Goal: Information Seeking & Learning: Check status

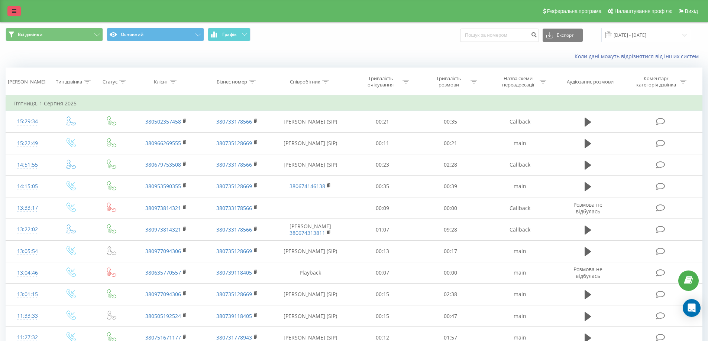
click at [14, 11] on icon at bounding box center [14, 11] width 4 height 5
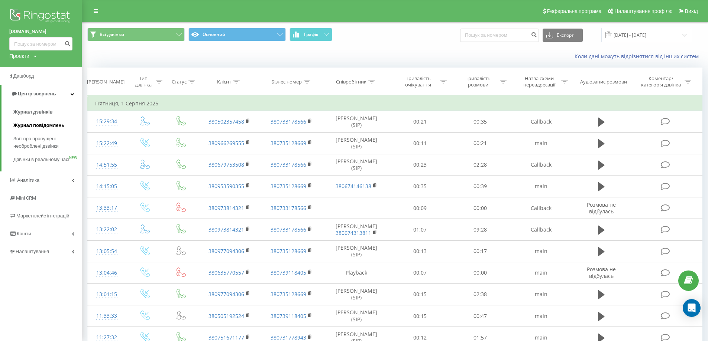
click at [32, 126] on span "Журнал повідомлень" at bounding box center [38, 125] width 51 height 7
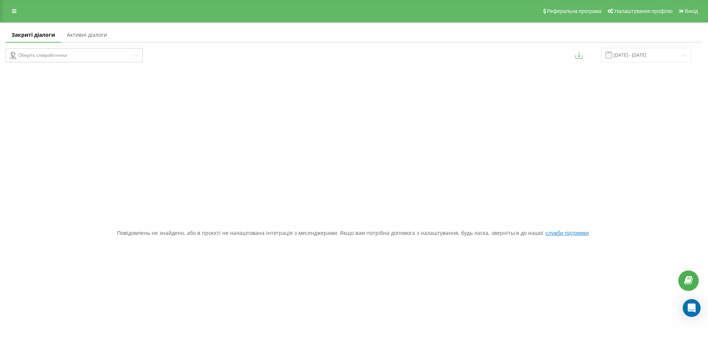
click at [96, 34] on link "Активні діалоги" at bounding box center [87, 35] width 52 height 15
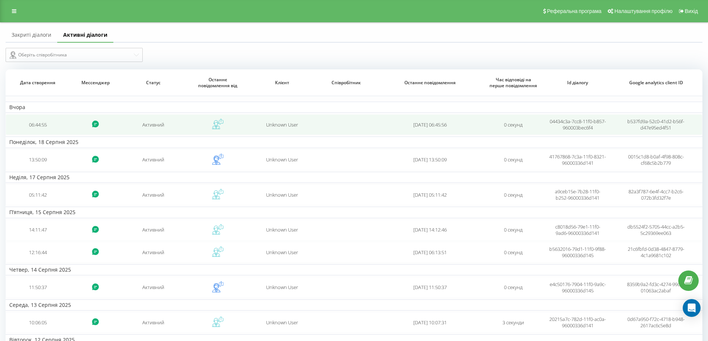
click at [29, 123] on td "06:44:55" at bounding box center [38, 124] width 64 height 21
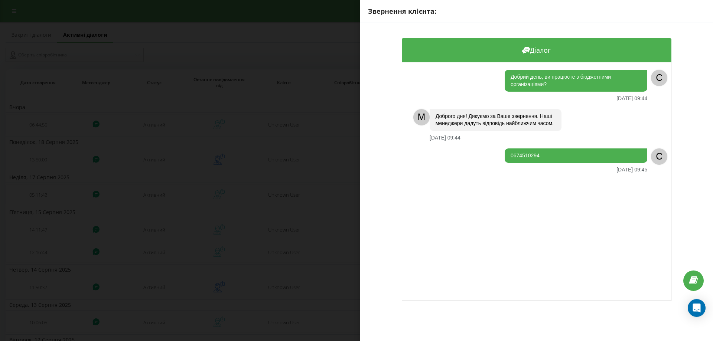
click at [261, 54] on div "Звернення клієнта: Діалог Добрий день, ви працюєте з бюджетними організаціями? …" at bounding box center [356, 170] width 713 height 341
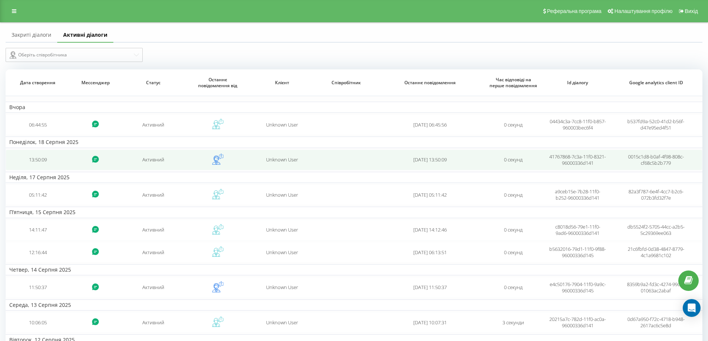
click at [47, 160] on td "13:50:09" at bounding box center [38, 160] width 64 height 21
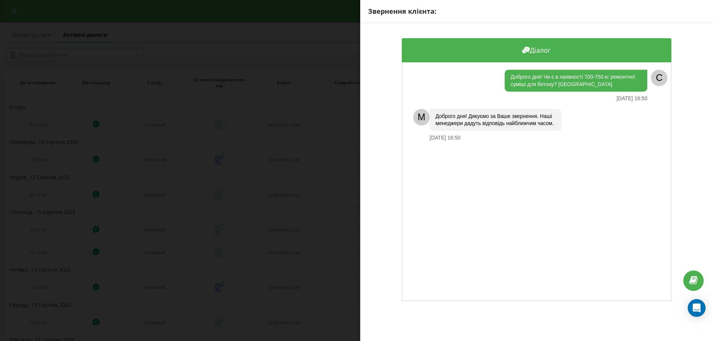
click at [191, 124] on div "Звернення клієнта: Діалог Доброго дня! Чи є в наявності 700-750 кг ремонтної су…" at bounding box center [356, 170] width 713 height 341
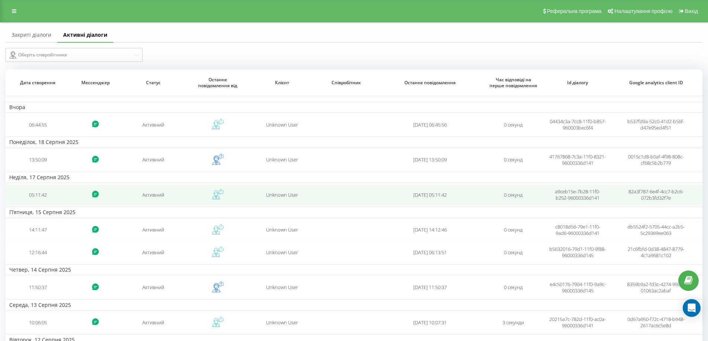
click at [54, 194] on td "05:11:42" at bounding box center [38, 195] width 64 height 21
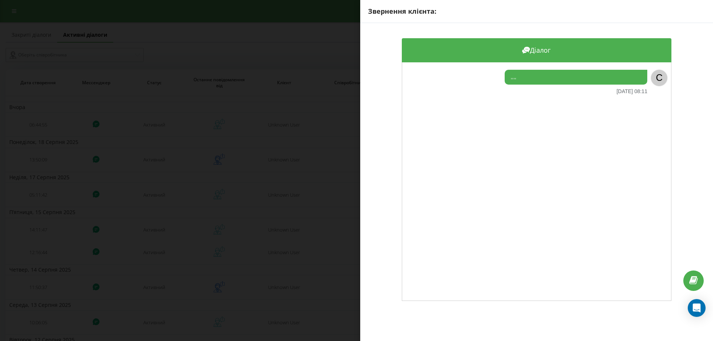
click at [207, 105] on div "Звернення клієнта: Діалог ,,,, 17.08.2025 08:11 C" at bounding box center [356, 170] width 713 height 341
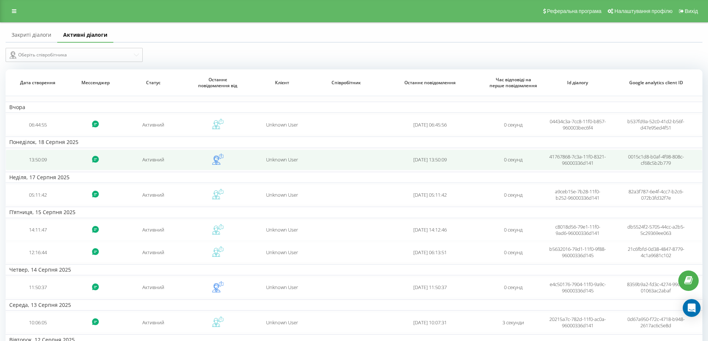
click at [48, 159] on td "13:50:09" at bounding box center [38, 160] width 64 height 21
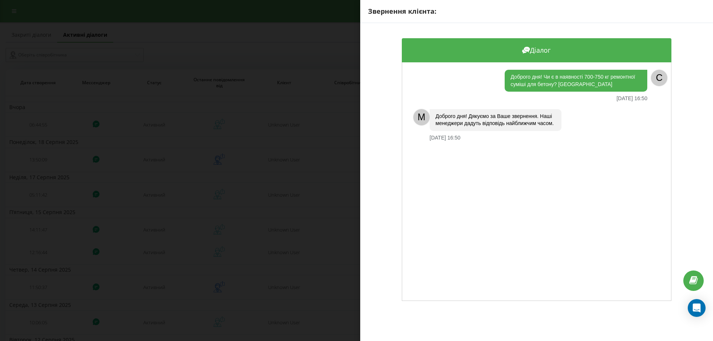
click at [209, 140] on div "Звернення клієнта: Діалог Доброго дня! Чи є в наявності 700-750 кг ремонтної су…" at bounding box center [356, 170] width 713 height 341
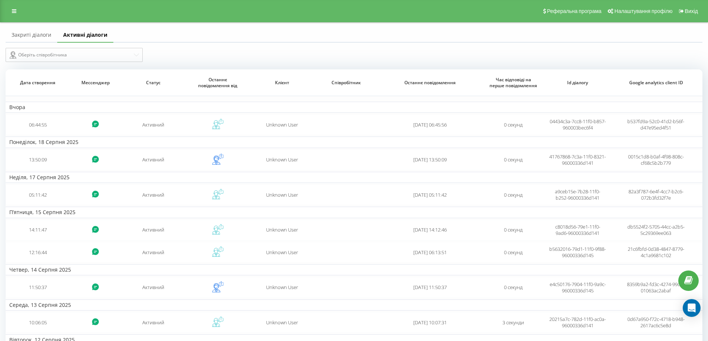
click at [30, 33] on link "Закриті діалоги" at bounding box center [32, 35] width 52 height 15
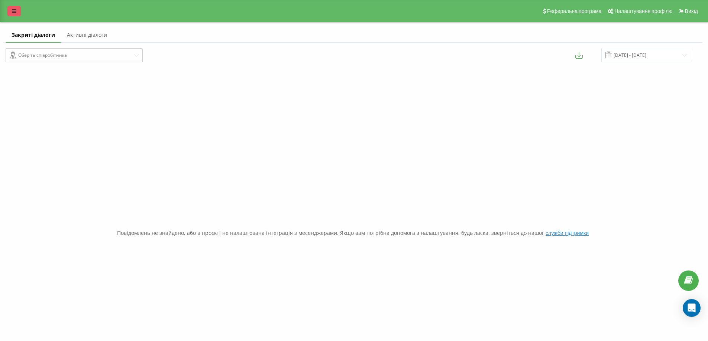
click at [16, 9] on icon at bounding box center [14, 11] width 4 height 5
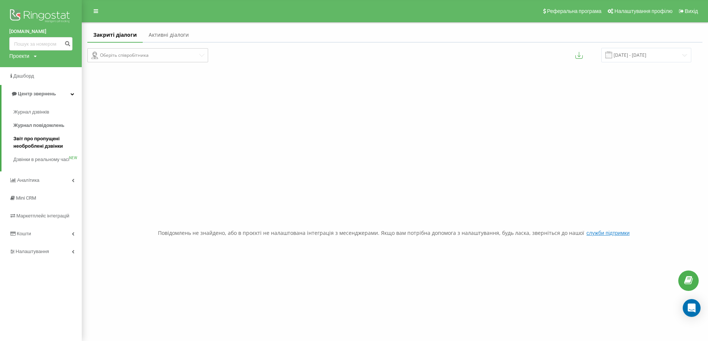
click at [33, 137] on span "Звіт про пропущені необроблені дзвінки" at bounding box center [45, 142] width 65 height 15
